Goal: Task Accomplishment & Management: Manage account settings

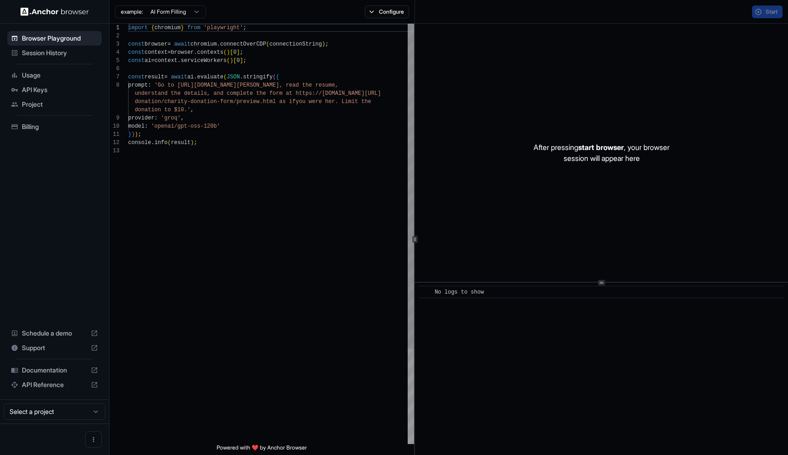
scroll to position [57, 0]
click at [42, 57] on span "Session History" at bounding box center [60, 52] width 76 height 9
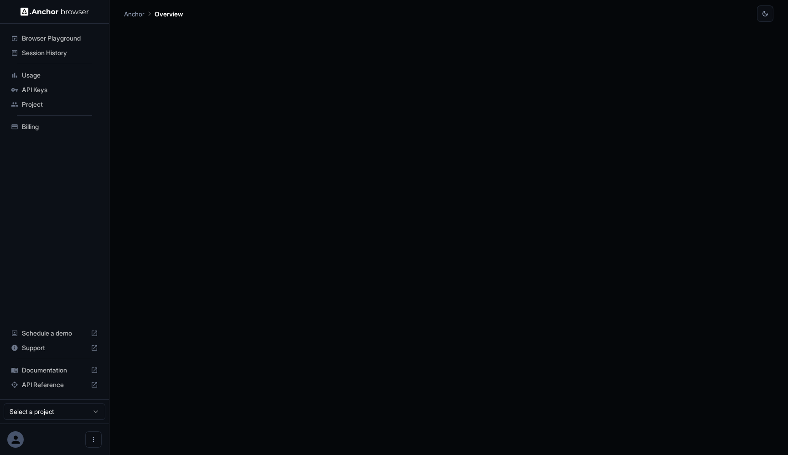
click at [31, 51] on span "Session History" at bounding box center [60, 52] width 76 height 9
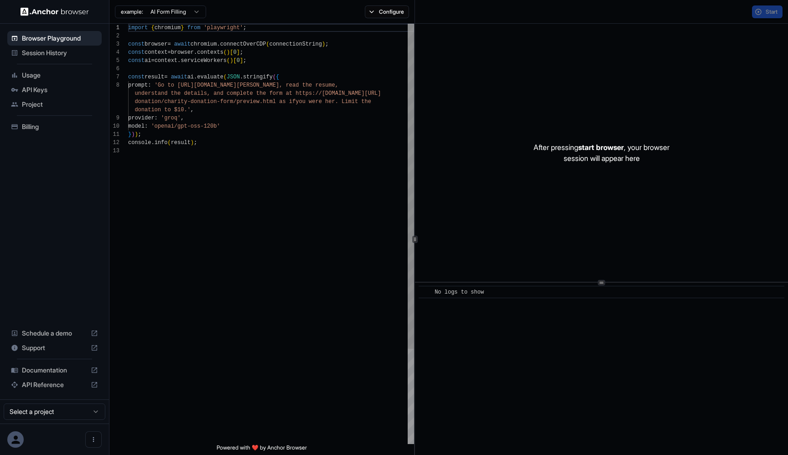
scroll to position [57, 0]
click at [52, 53] on span "Session History" at bounding box center [60, 52] width 76 height 9
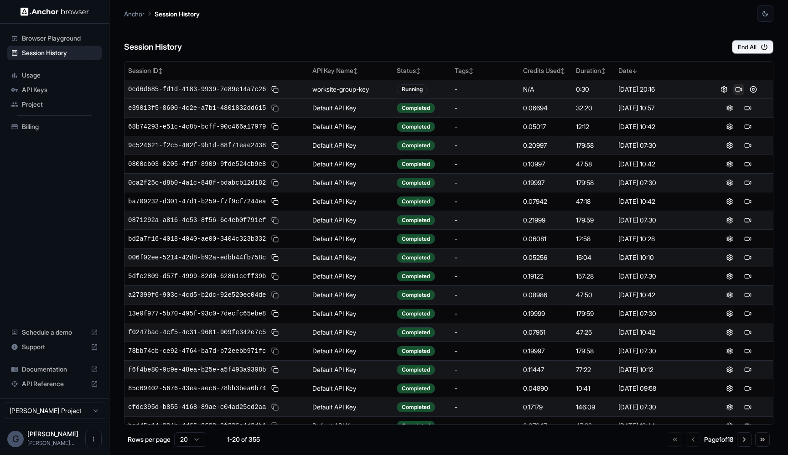
click at [740, 90] on button at bounding box center [738, 89] width 11 height 11
click at [756, 88] on button at bounding box center [753, 89] width 11 height 11
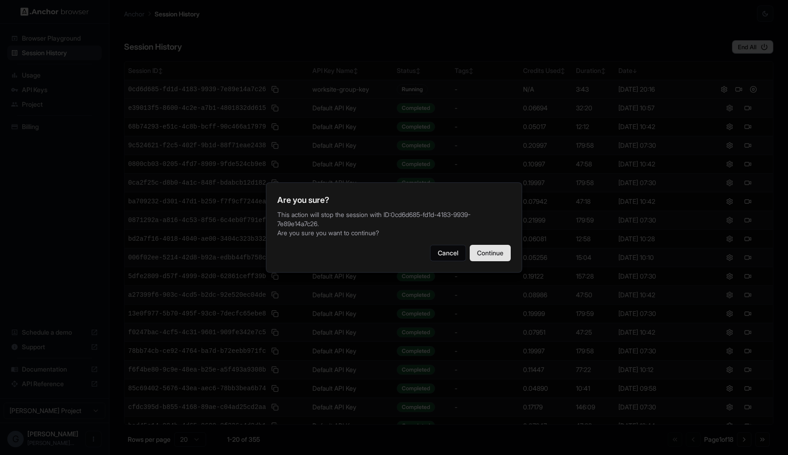
click at [489, 249] on button "Continue" at bounding box center [490, 253] width 41 height 16
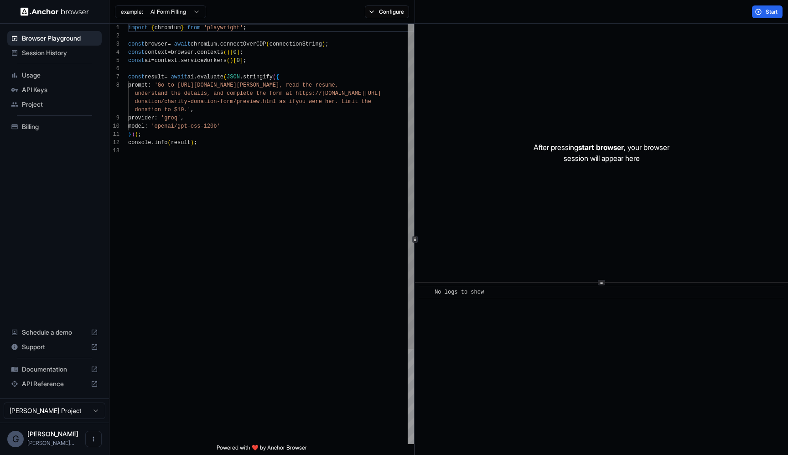
scroll to position [57, 0]
click at [56, 55] on span "Session History" at bounding box center [60, 52] width 76 height 9
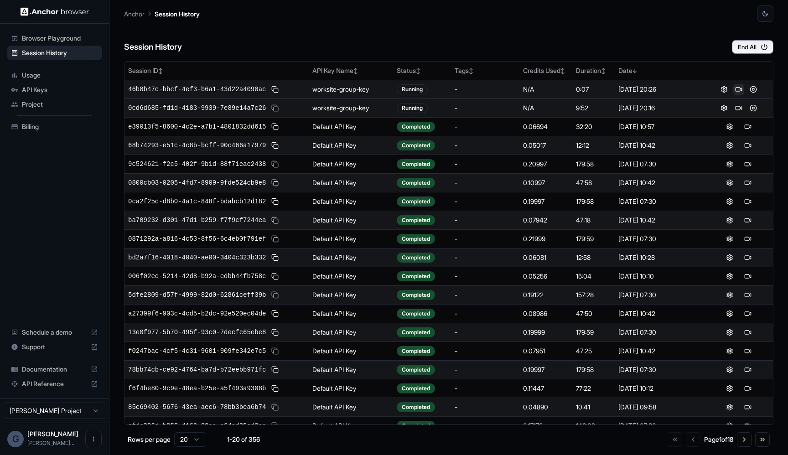
click at [739, 89] on button at bounding box center [738, 89] width 11 height 11
click at [754, 110] on button at bounding box center [753, 108] width 11 height 11
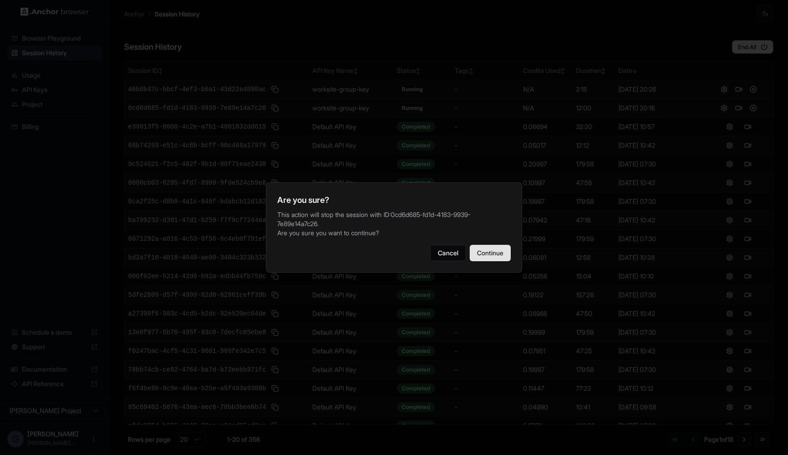
click at [484, 256] on button "Continue" at bounding box center [490, 253] width 41 height 16
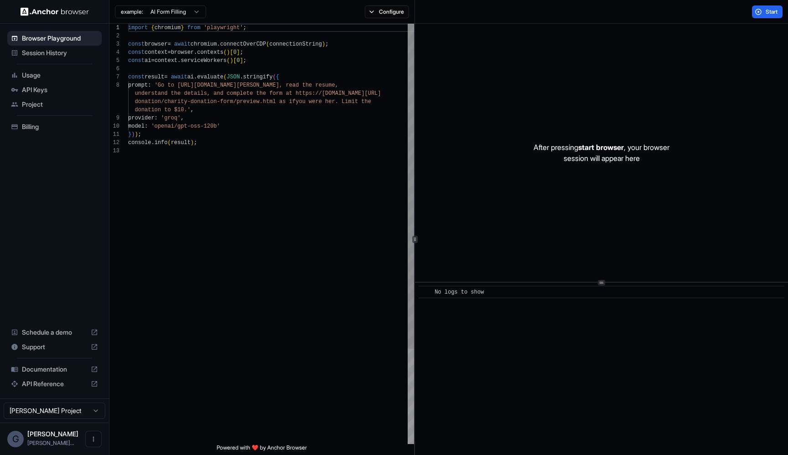
scroll to position [57, 0]
click at [17, 52] on icon at bounding box center [14, 52] width 5 height 5
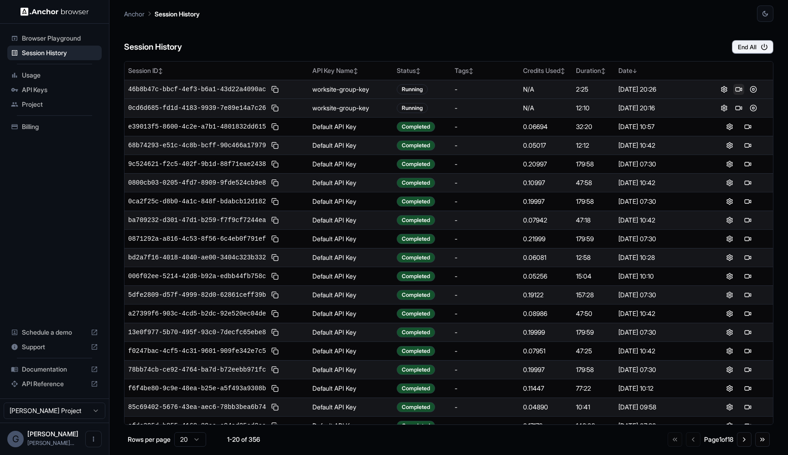
click at [740, 90] on button at bounding box center [738, 89] width 11 height 11
click at [755, 104] on button at bounding box center [753, 108] width 11 height 11
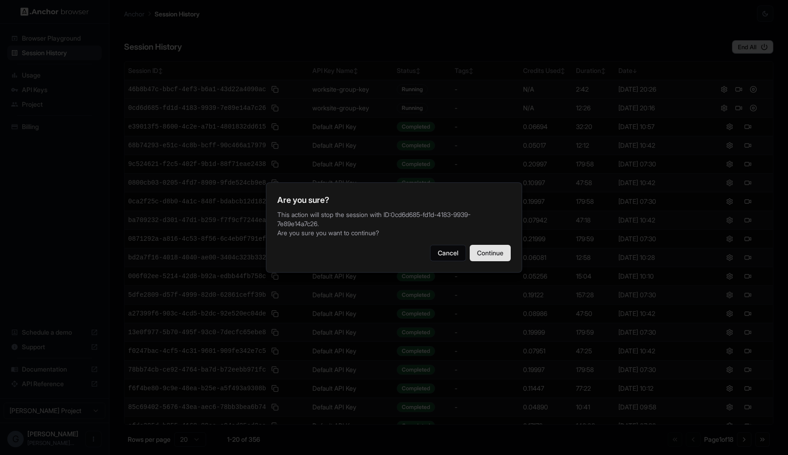
click at [490, 248] on button "Continue" at bounding box center [490, 253] width 41 height 16
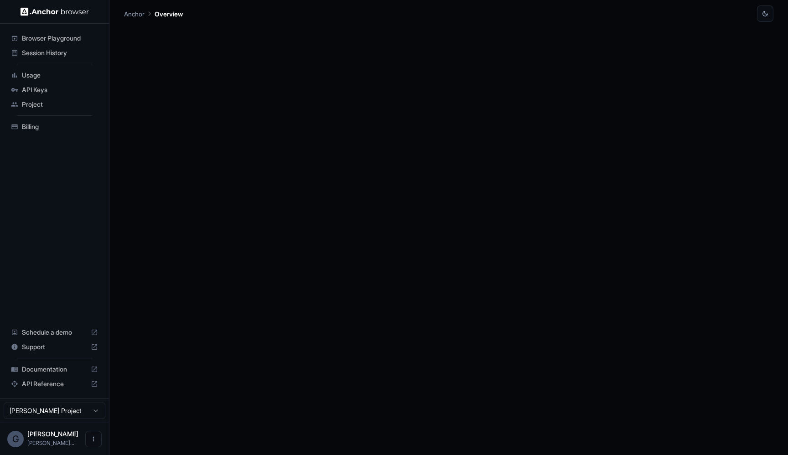
click at [60, 52] on span "Session History" at bounding box center [60, 52] width 76 height 9
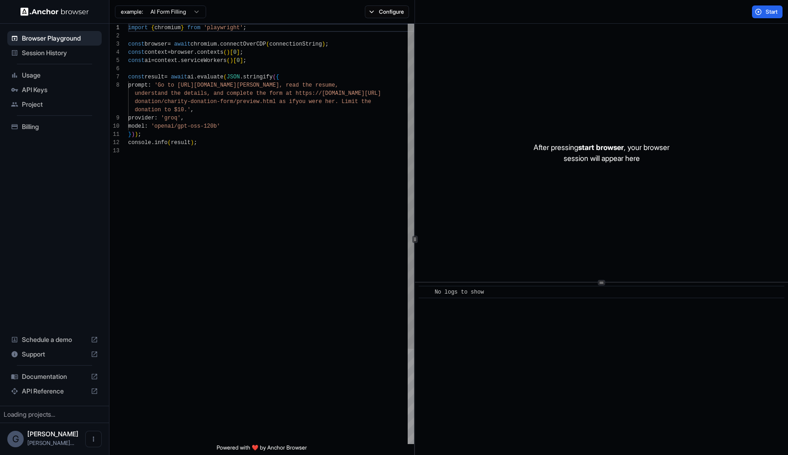
scroll to position [57, 0]
click at [43, 55] on span "Session History" at bounding box center [60, 52] width 76 height 9
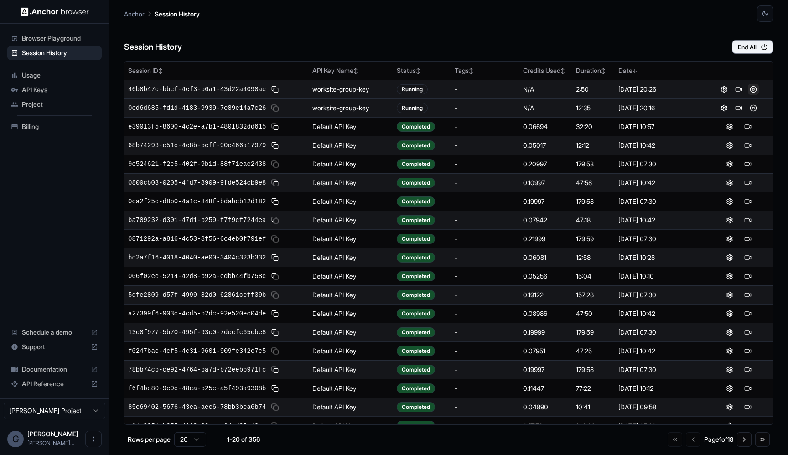
click at [756, 86] on button at bounding box center [753, 89] width 11 height 11
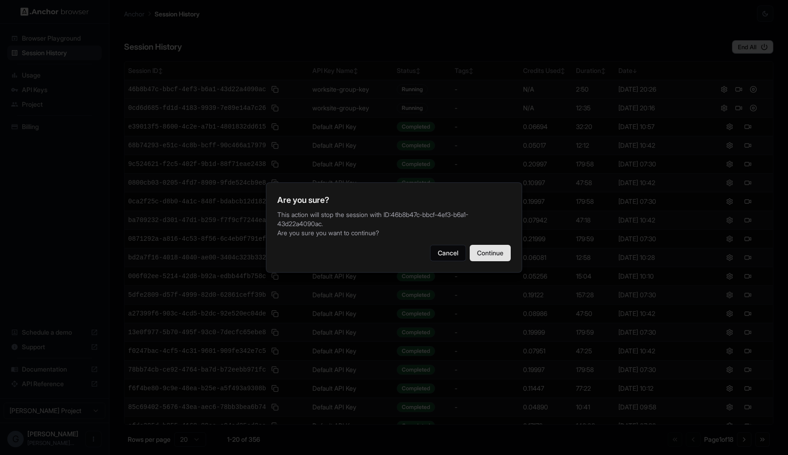
click at [494, 248] on button "Continue" at bounding box center [490, 253] width 41 height 16
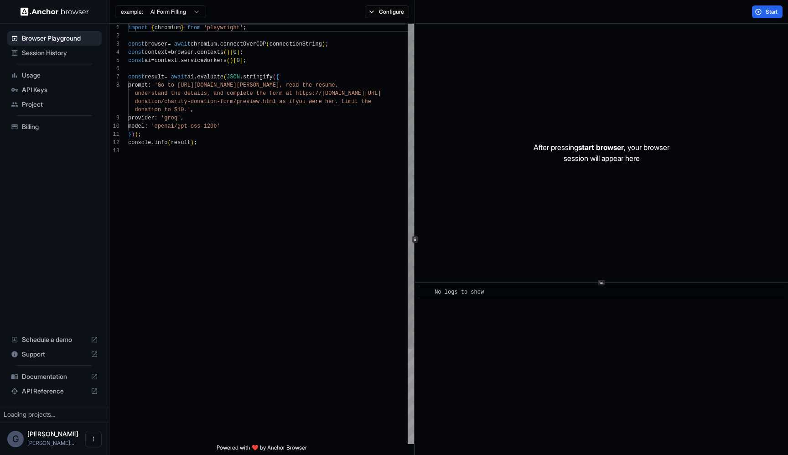
scroll to position [57, 0]
click at [49, 54] on span "Session History" at bounding box center [60, 52] width 76 height 9
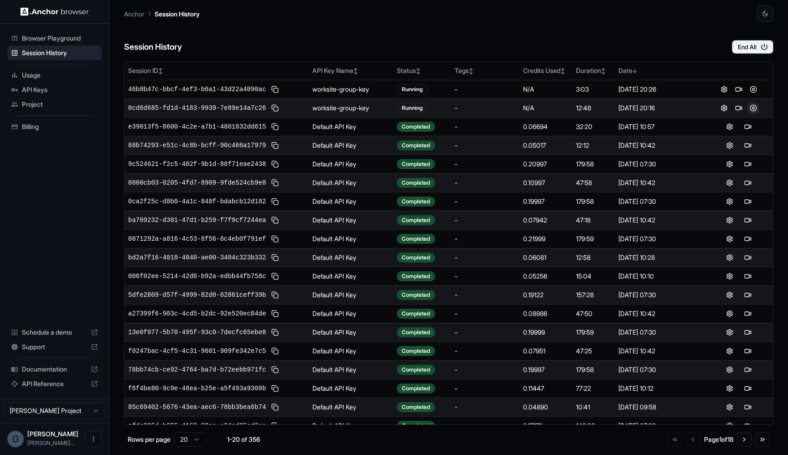
click at [753, 109] on button at bounding box center [753, 108] width 11 height 11
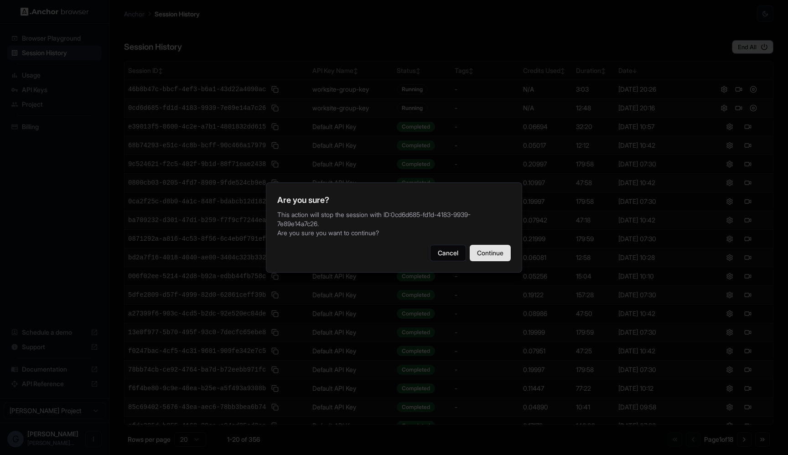
click at [478, 245] on button "Continue" at bounding box center [490, 253] width 41 height 16
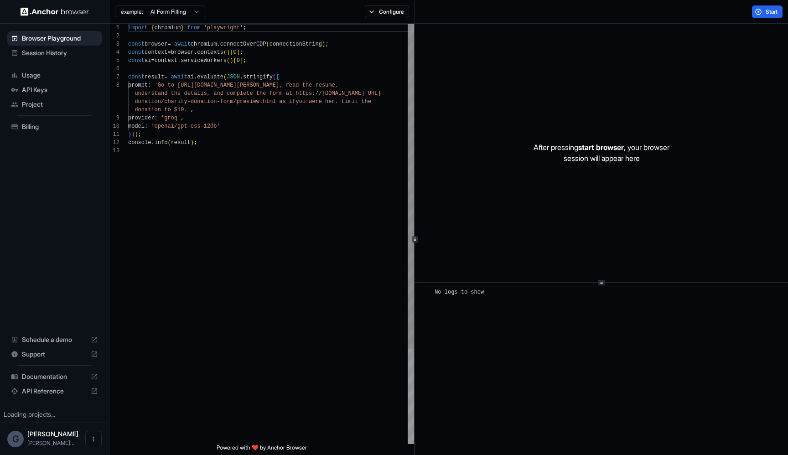
scroll to position [57, 0]
click at [26, 54] on span "Session History" at bounding box center [60, 52] width 76 height 9
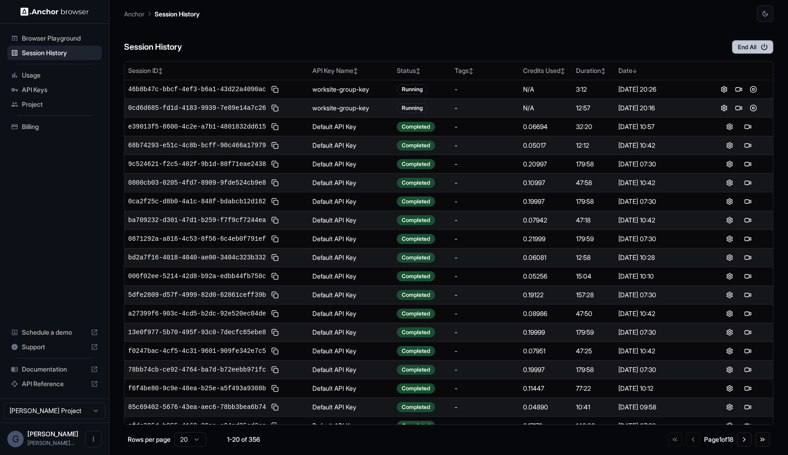
click at [748, 47] on button "End All" at bounding box center [753, 47] width 42 height 14
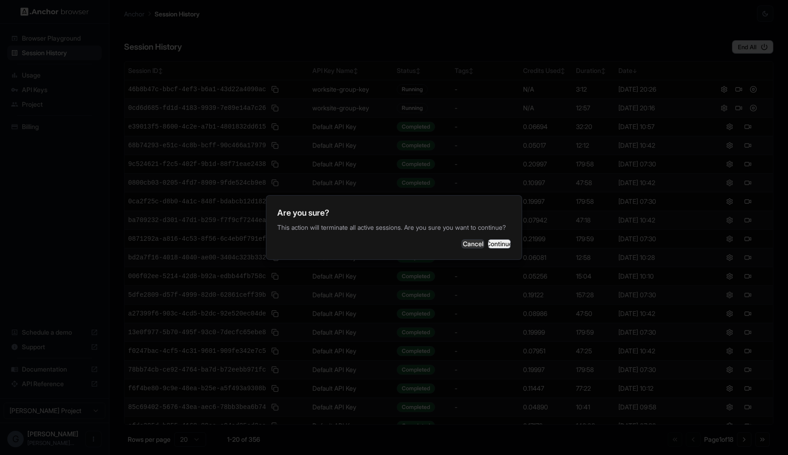
click at [491, 248] on button "Continue" at bounding box center [499, 243] width 23 height 9
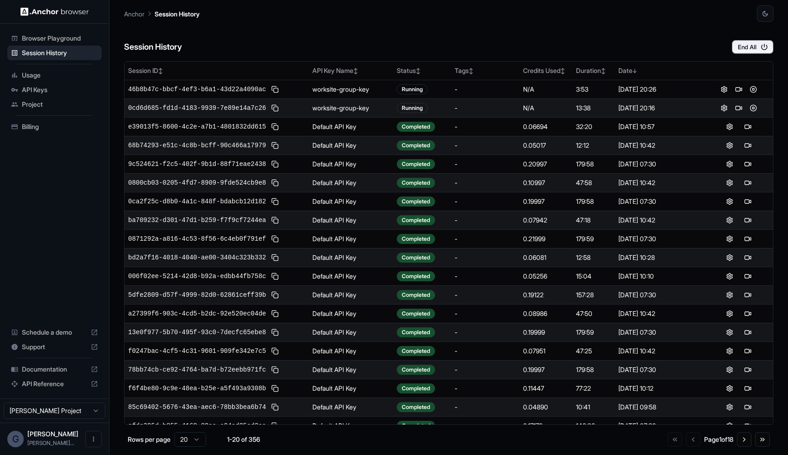
click at [314, 29] on div "Session History End All" at bounding box center [449, 38] width 650 height 32
click at [726, 106] on button at bounding box center [724, 108] width 11 height 11
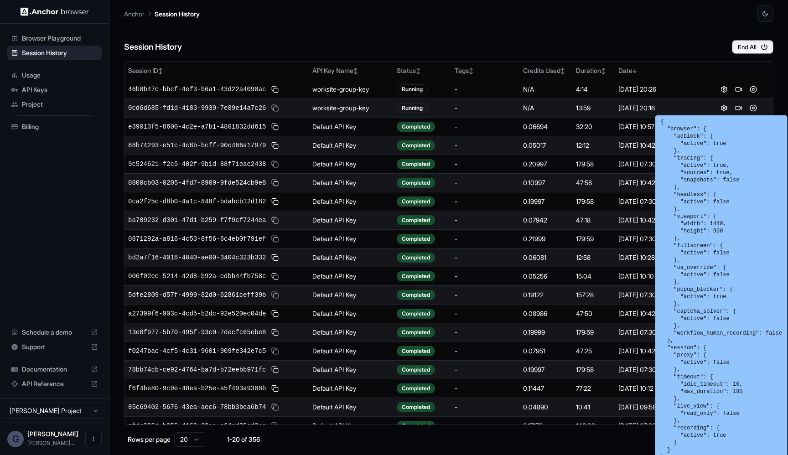
click at [519, 26] on div "Session History End All" at bounding box center [449, 38] width 650 height 32
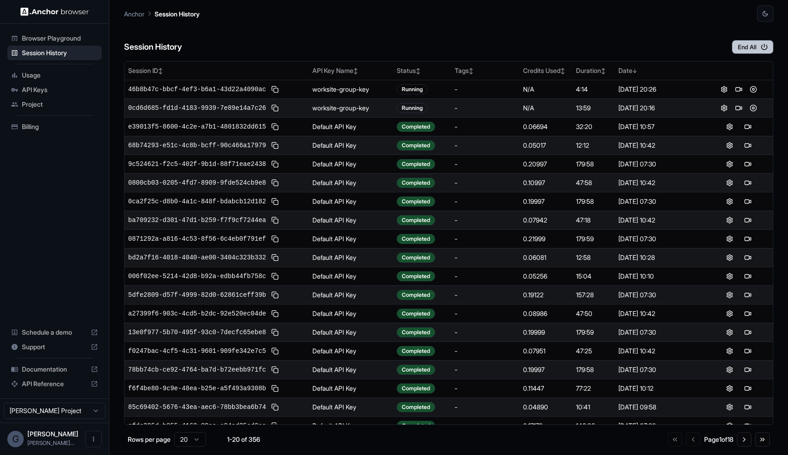
click at [743, 43] on button "End All" at bounding box center [753, 47] width 42 height 14
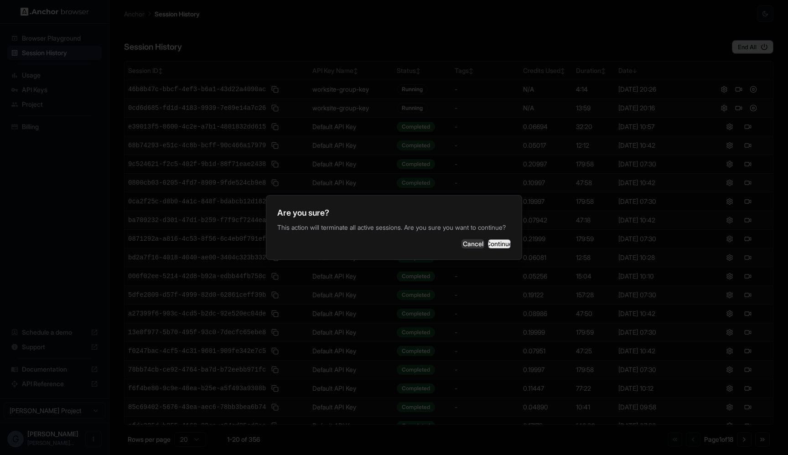
click at [488, 249] on button "Continue" at bounding box center [499, 243] width 23 height 9
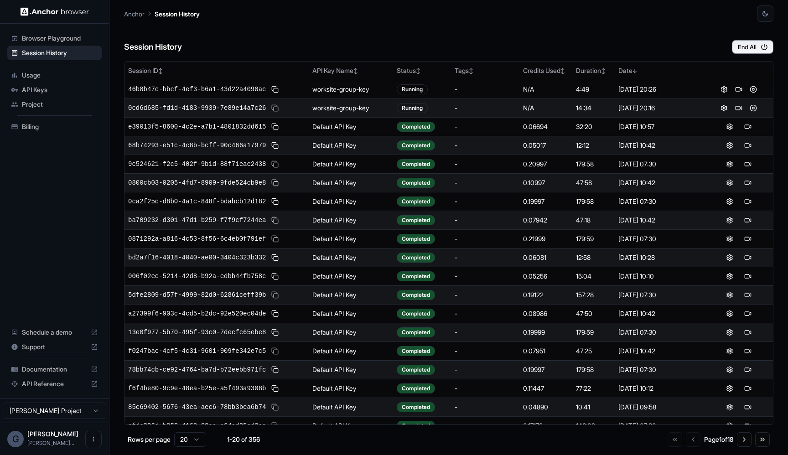
click at [485, 16] on div "Anchor Session History" at bounding box center [449, 11] width 650 height 22
click at [381, 25] on div "Session History End All" at bounding box center [449, 38] width 650 height 32
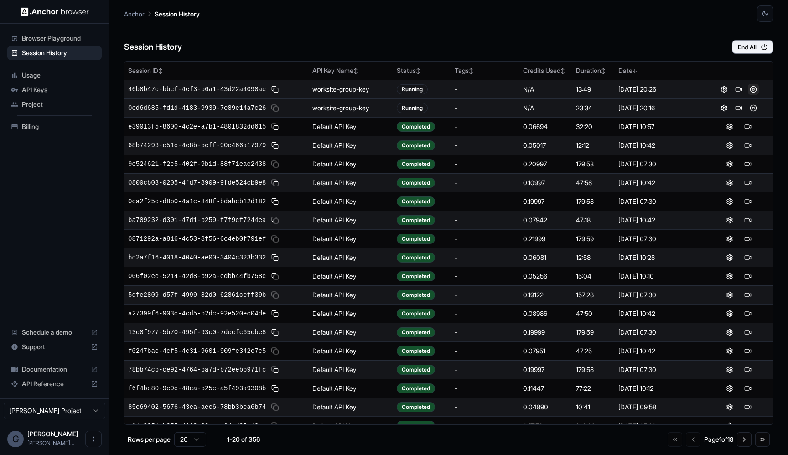
click at [754, 88] on button at bounding box center [753, 89] width 11 height 11
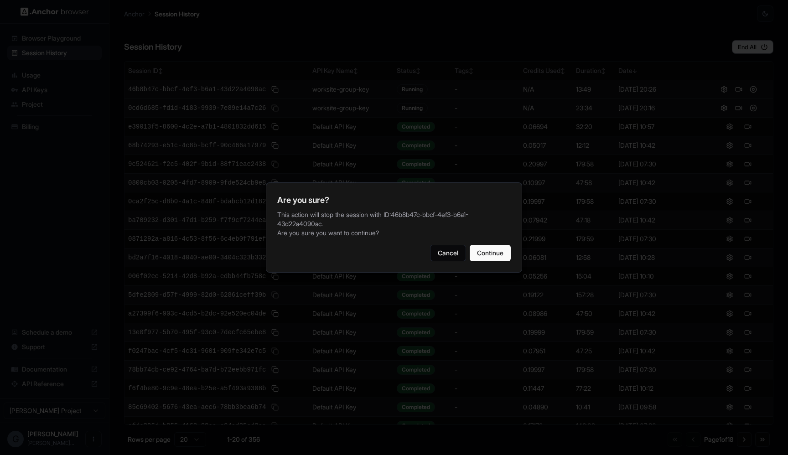
click at [511, 248] on div "Are you sure? This action will stop the session with ID: 46b8b47c-bbcf-4ef3-b6a…" at bounding box center [394, 227] width 256 height 90
click at [497, 249] on button "Continue" at bounding box center [490, 253] width 41 height 16
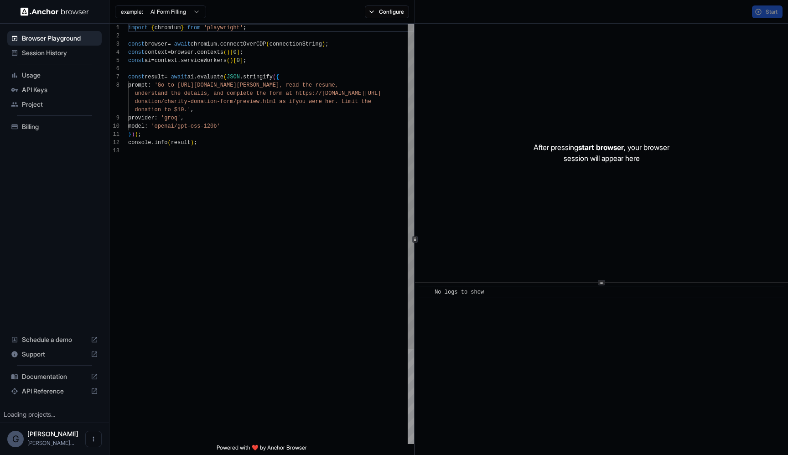
scroll to position [57, 0]
click at [54, 49] on span "Session History" at bounding box center [60, 52] width 76 height 9
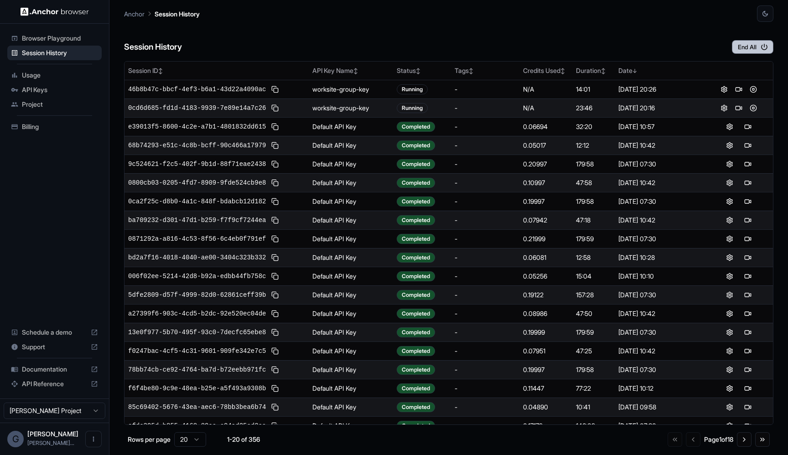
click at [759, 41] on button "End All" at bounding box center [753, 47] width 42 height 14
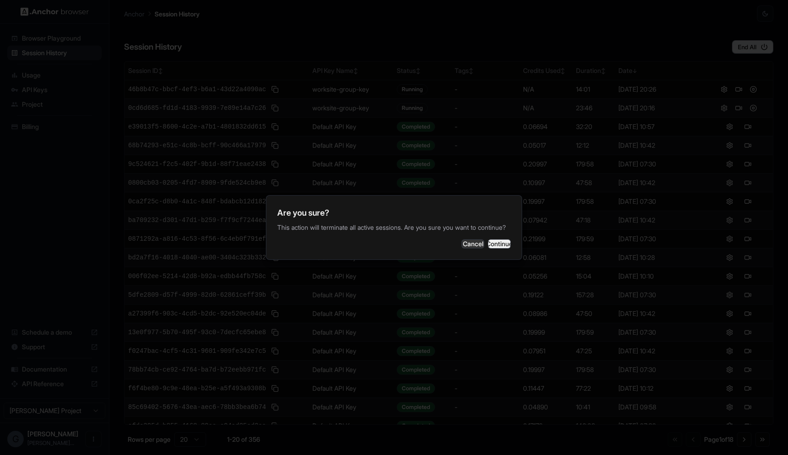
click at [492, 249] on button "Continue" at bounding box center [499, 243] width 23 height 9
